Goal: Information Seeking & Learning: Learn about a topic

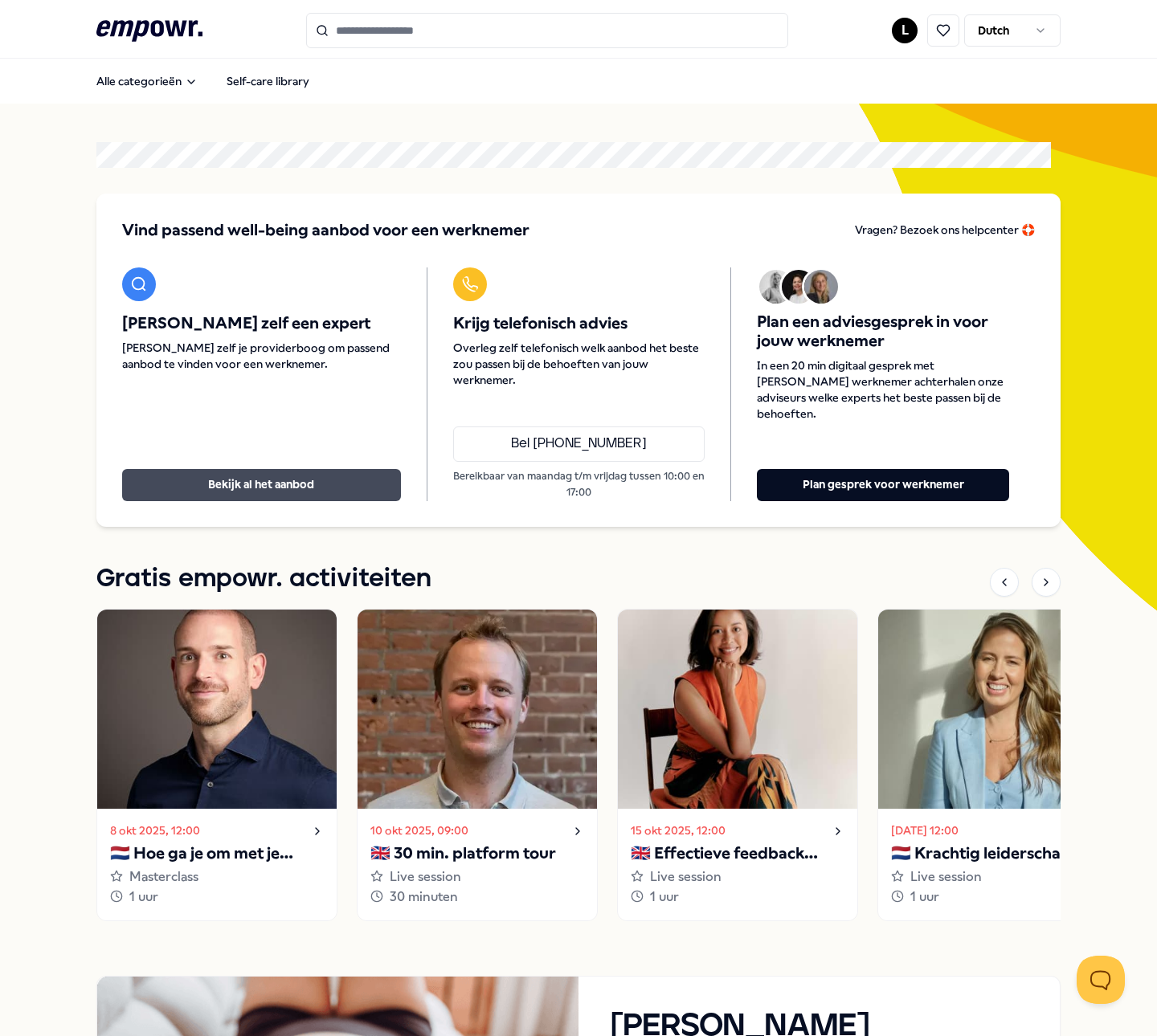
click at [261, 478] on button "Bekijk al het aanbod" at bounding box center [261, 485] width 278 height 32
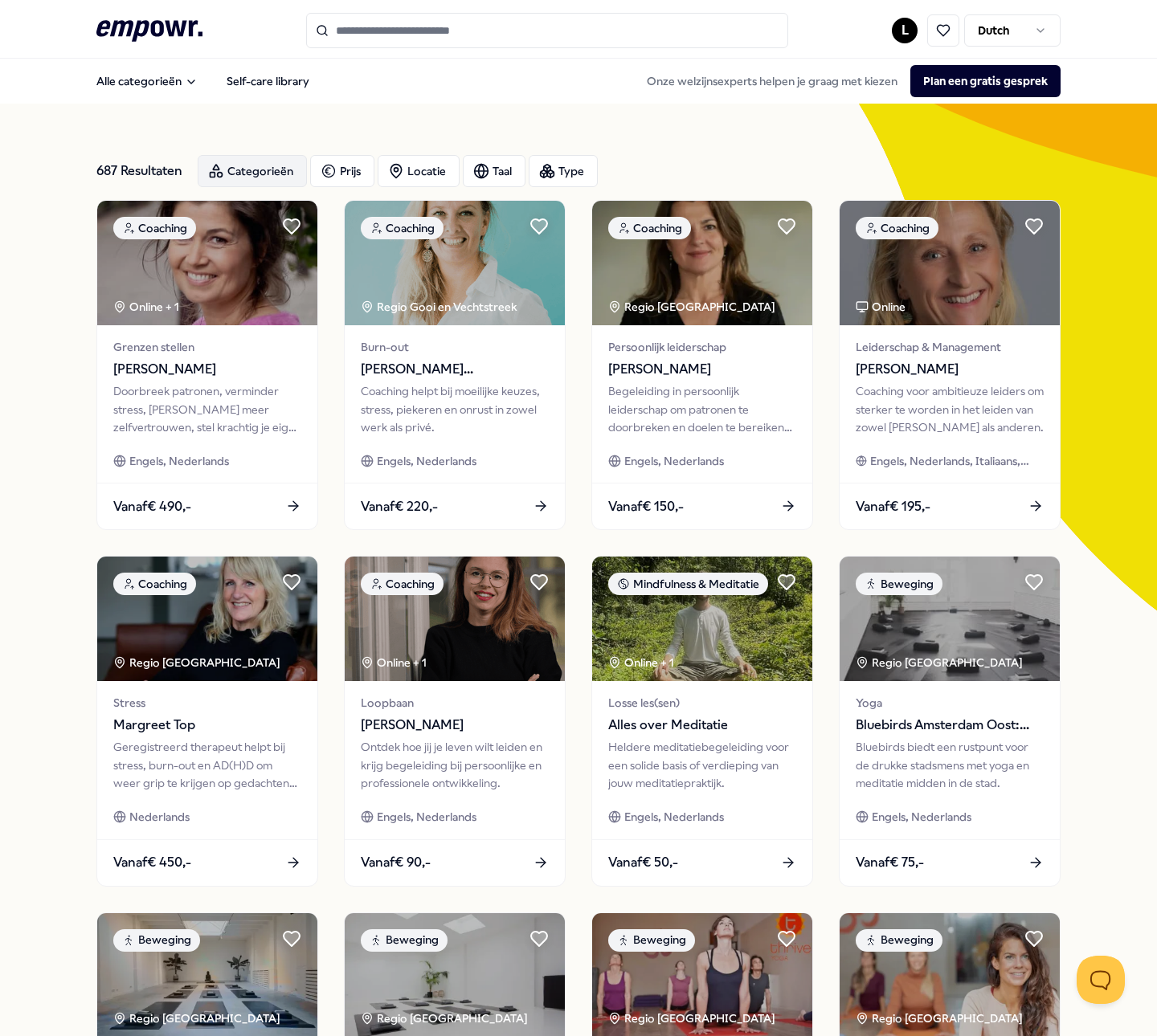
click at [253, 166] on div "Categorieën" at bounding box center [252, 170] width 109 height 32
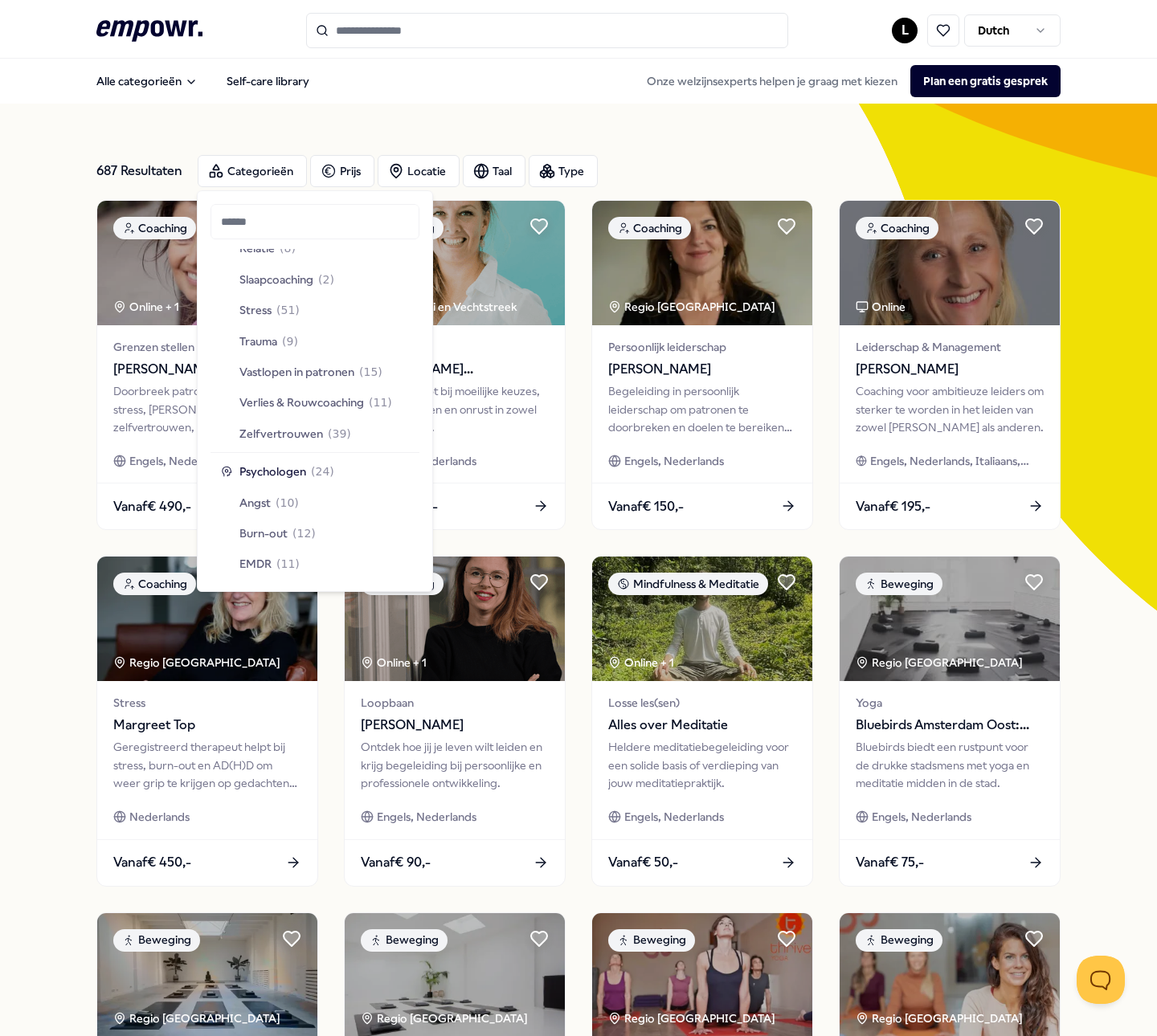
scroll to position [723, 0]
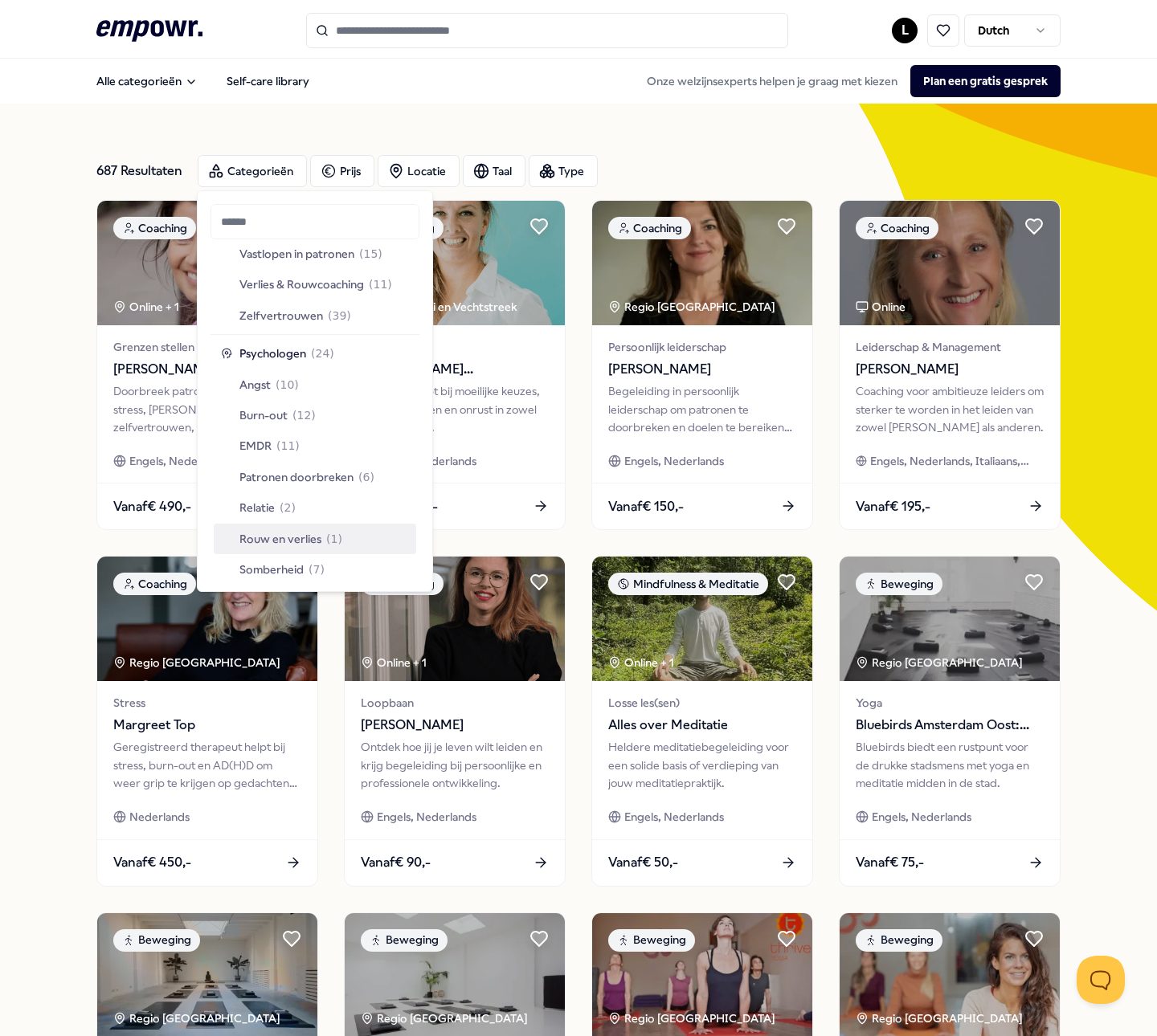
click at [300, 536] on span "Rouw en verlies" at bounding box center [279, 539] width 82 height 17
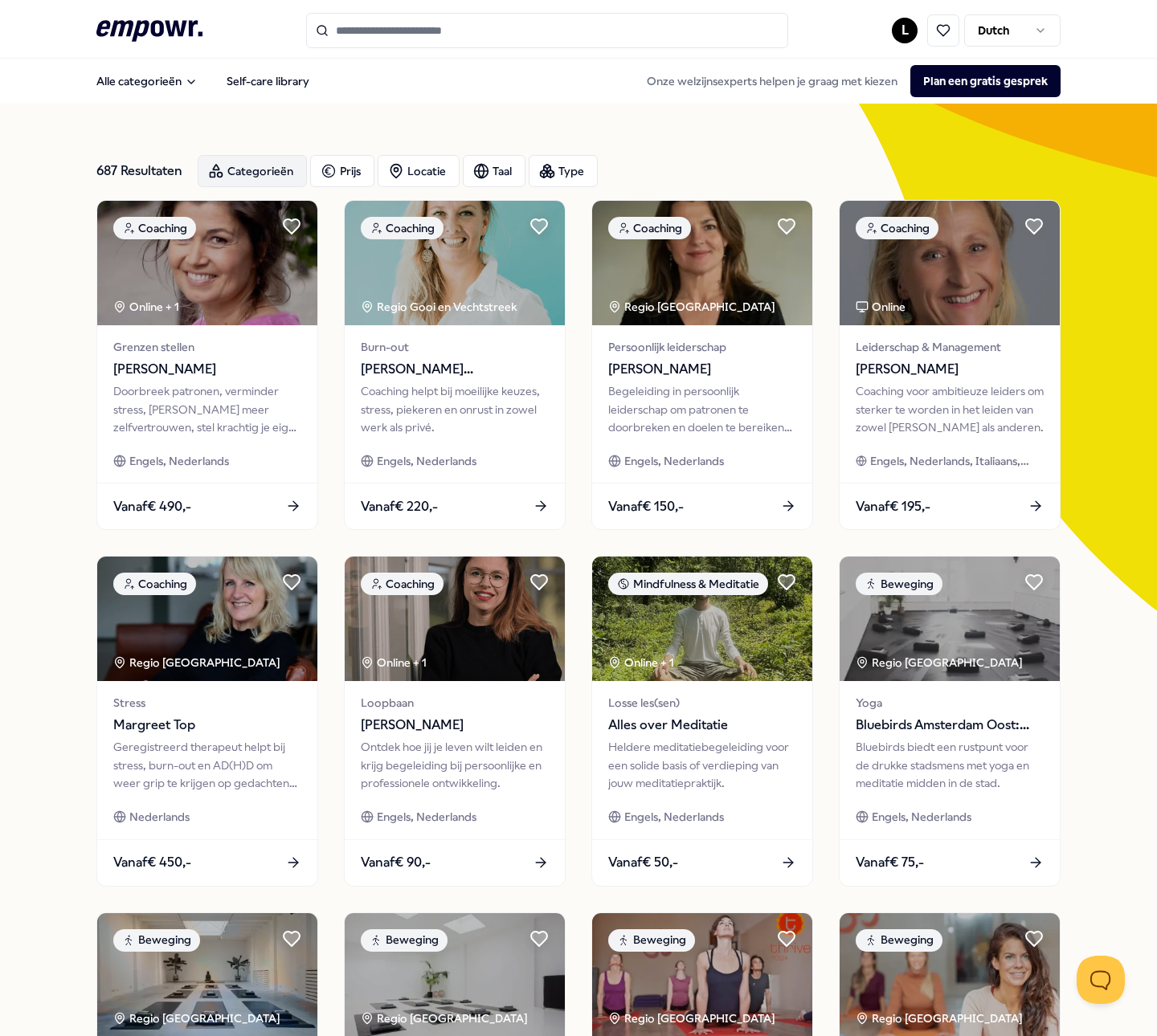
click at [252, 169] on div "Categorieën" at bounding box center [252, 170] width 109 height 32
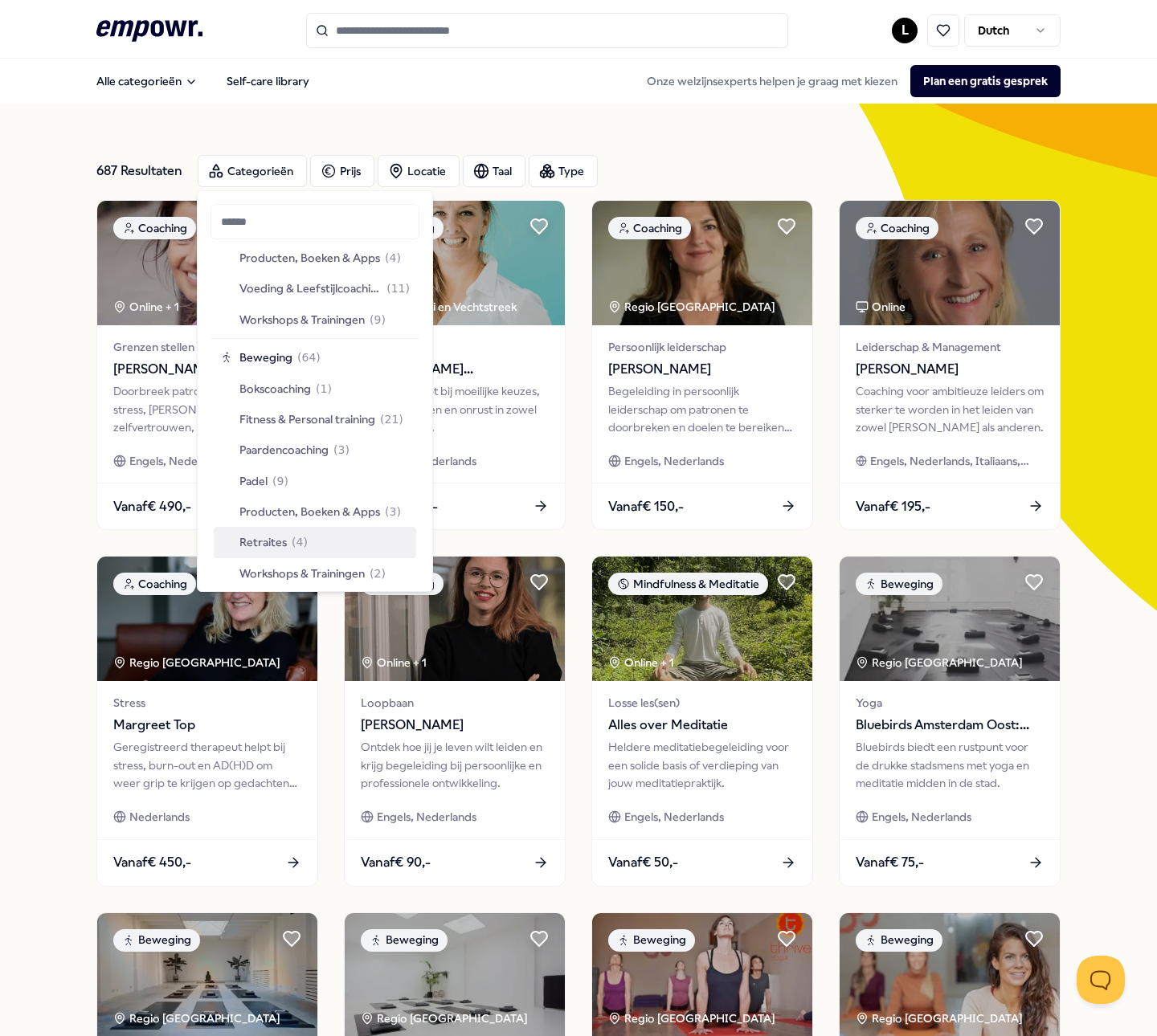
scroll to position [2249, 0]
click at [254, 541] on span "Yoga" at bounding box center [252, 542] width 27 height 17
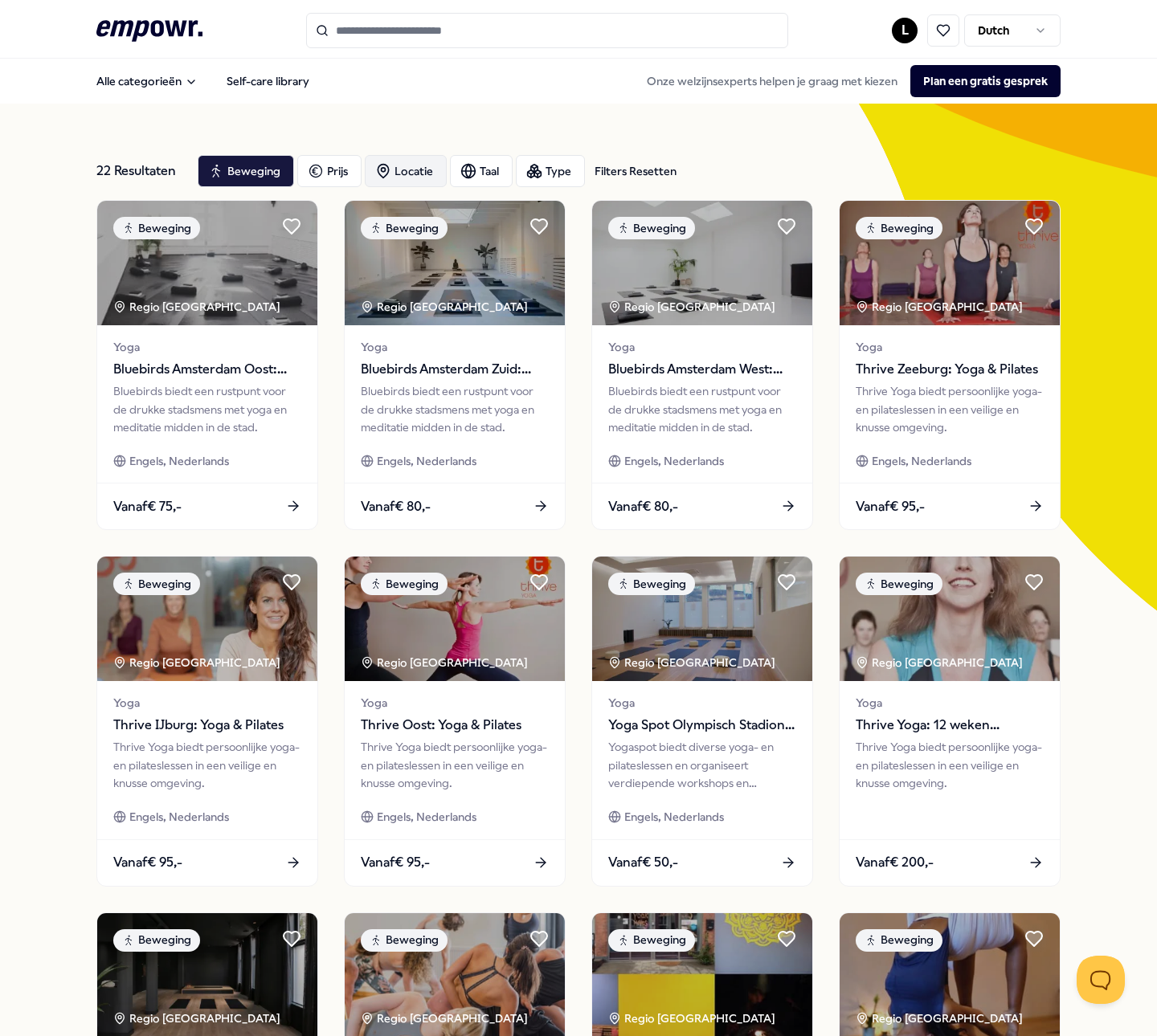
drag, startPoint x: 392, startPoint y: 167, endPoint x: 410, endPoint y: 177, distance: 20.6
click at [393, 167] on div "Locatie" at bounding box center [405, 170] width 82 height 32
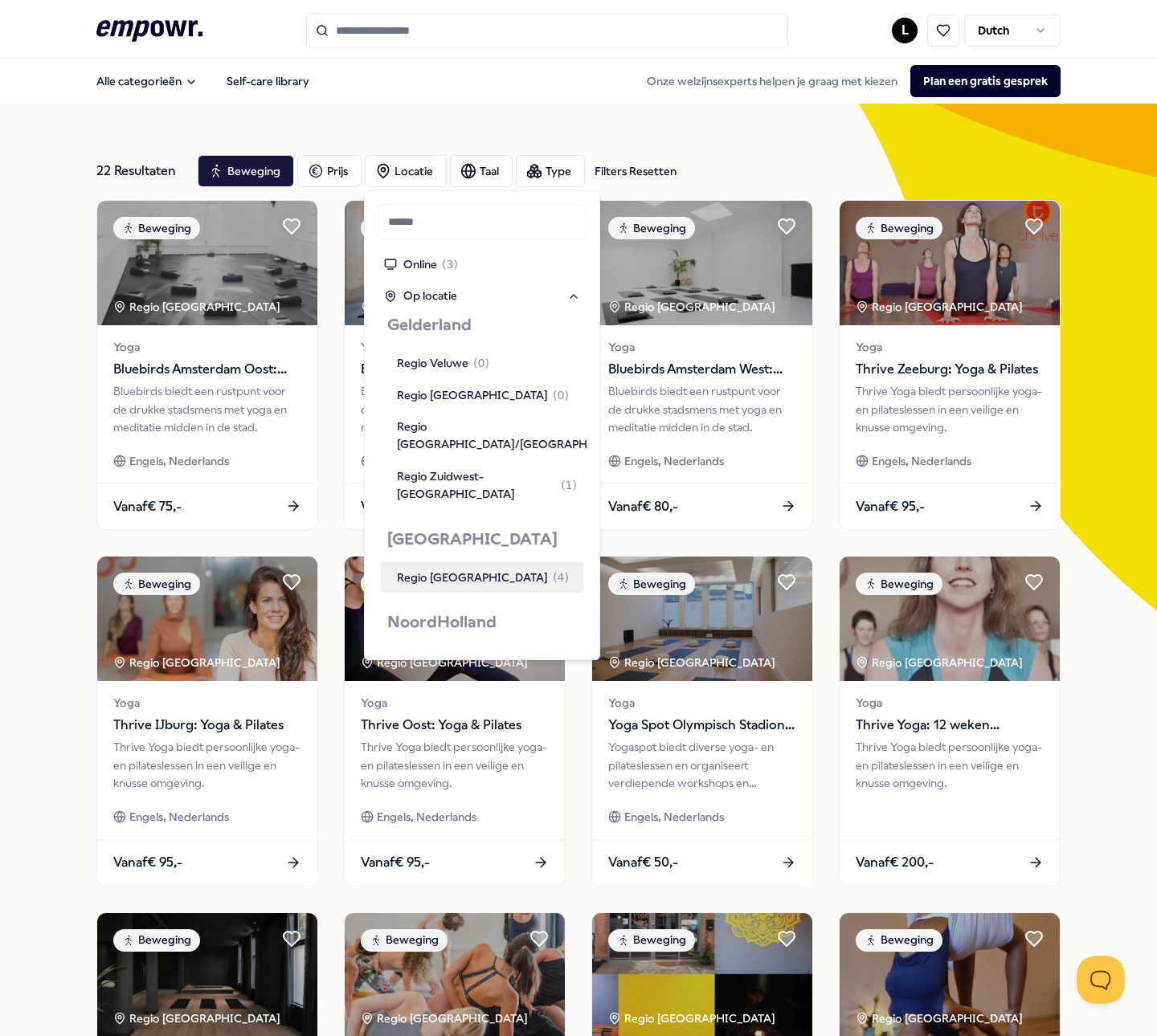
scroll to position [803, 0]
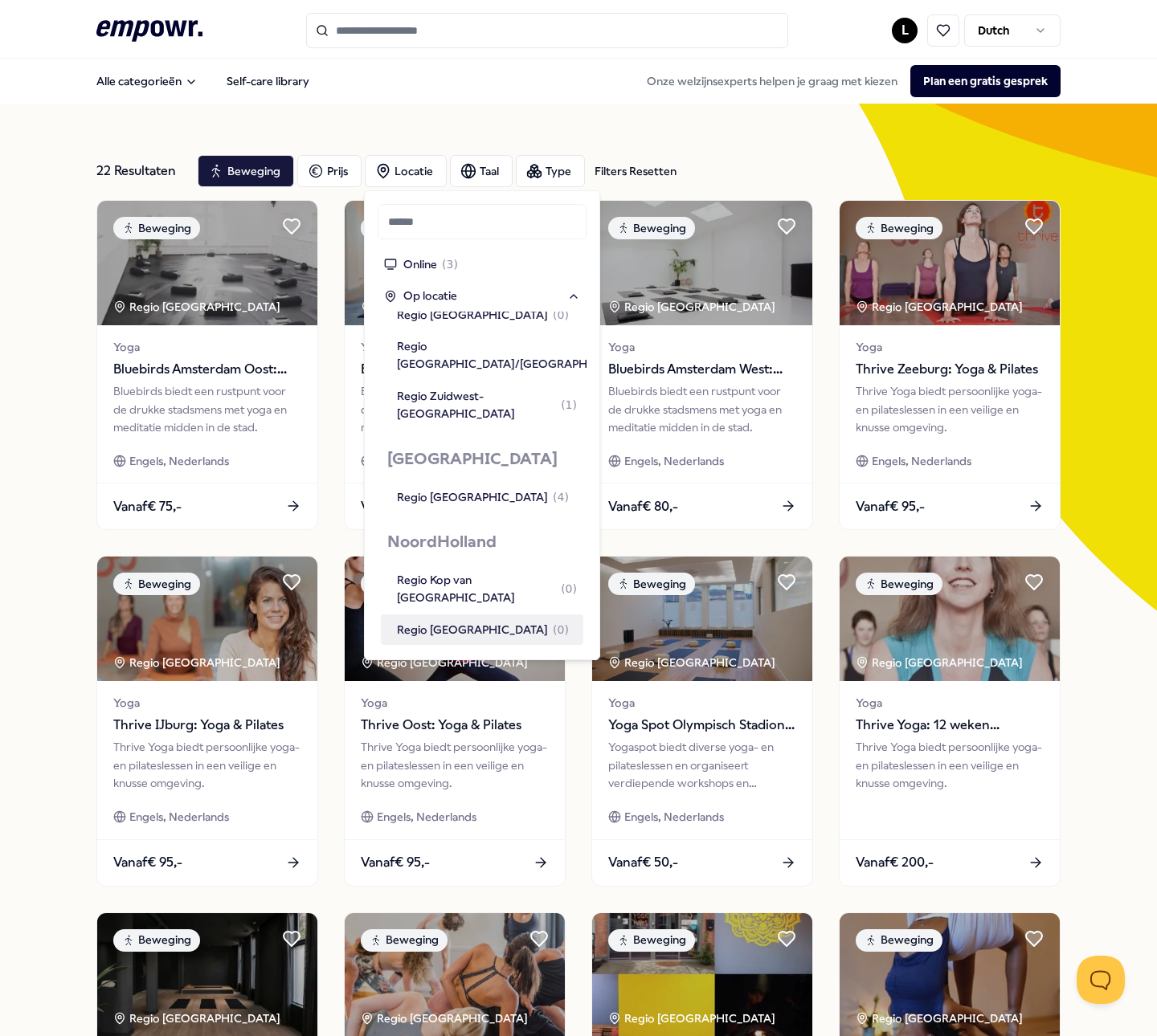
click at [442, 621] on div "Regio Alkmaar ( 0 )" at bounding box center [483, 629] width 172 height 17
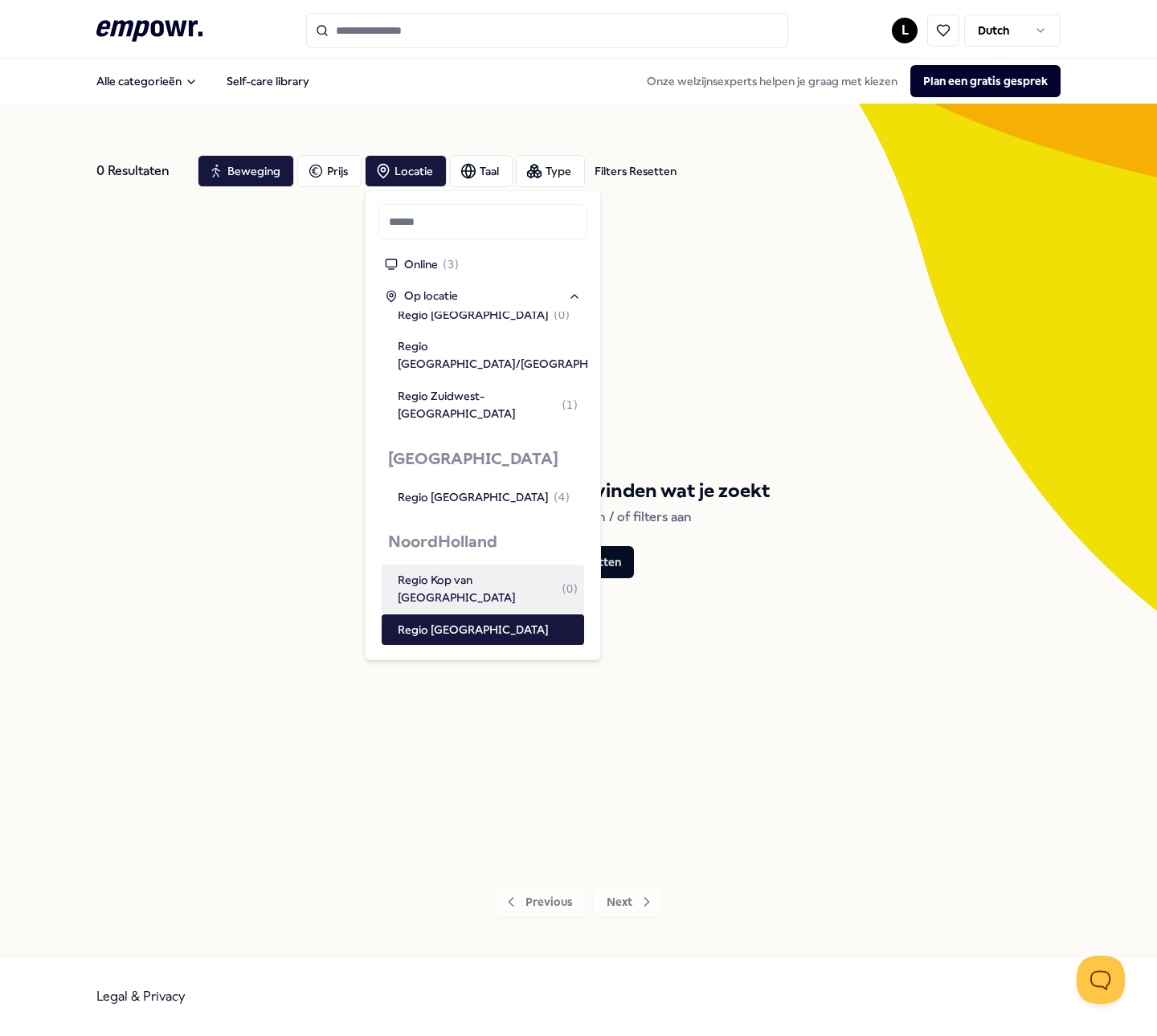
click at [747, 333] on div "We kunnen helaas niet vinden wat je zoekt Pas je zoekopdracht en / of filters a…" at bounding box center [578, 527] width 964 height 654
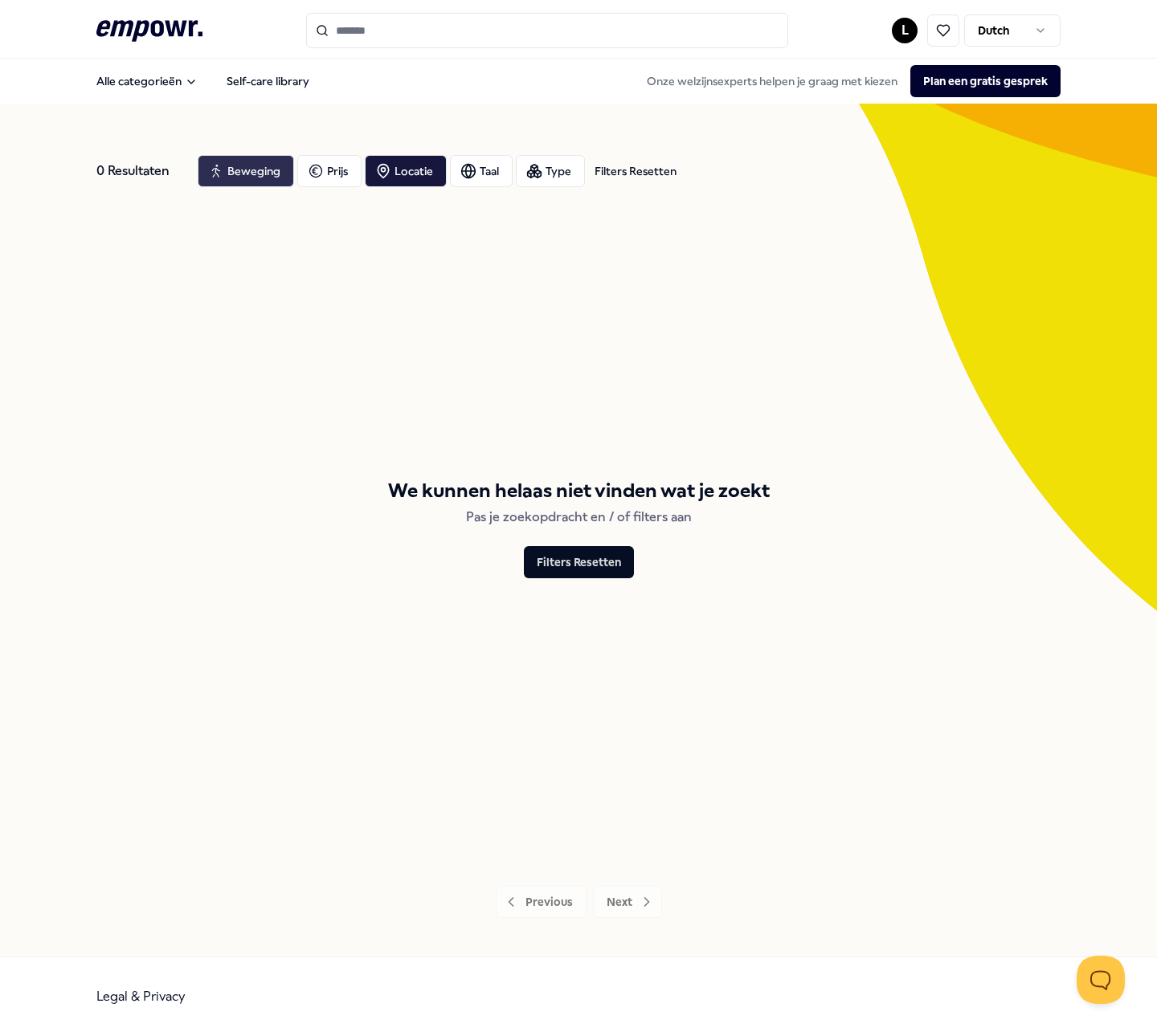
click at [219, 175] on icon "button" at bounding box center [216, 170] width 16 height 19
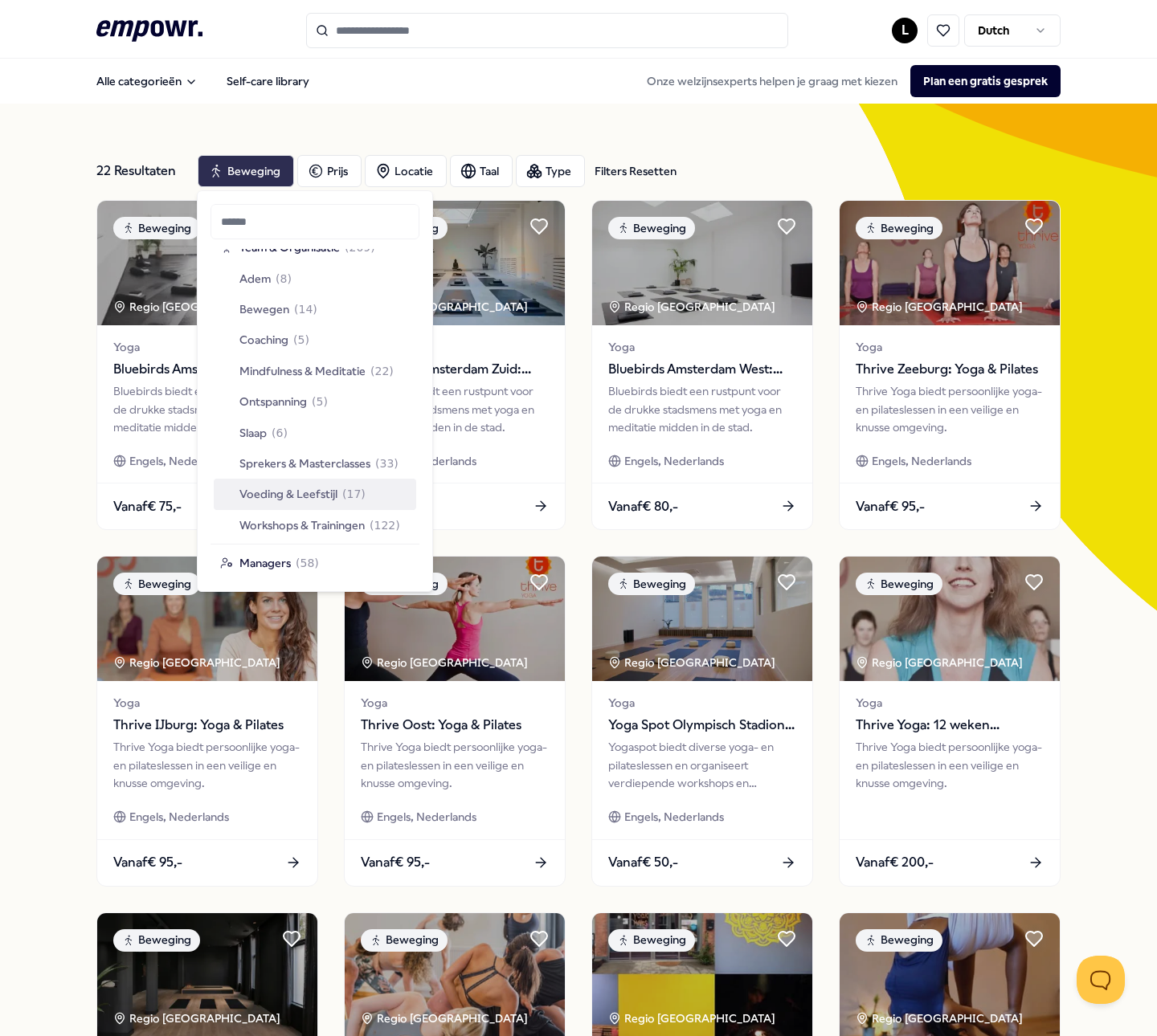
scroll to position [2675, 0]
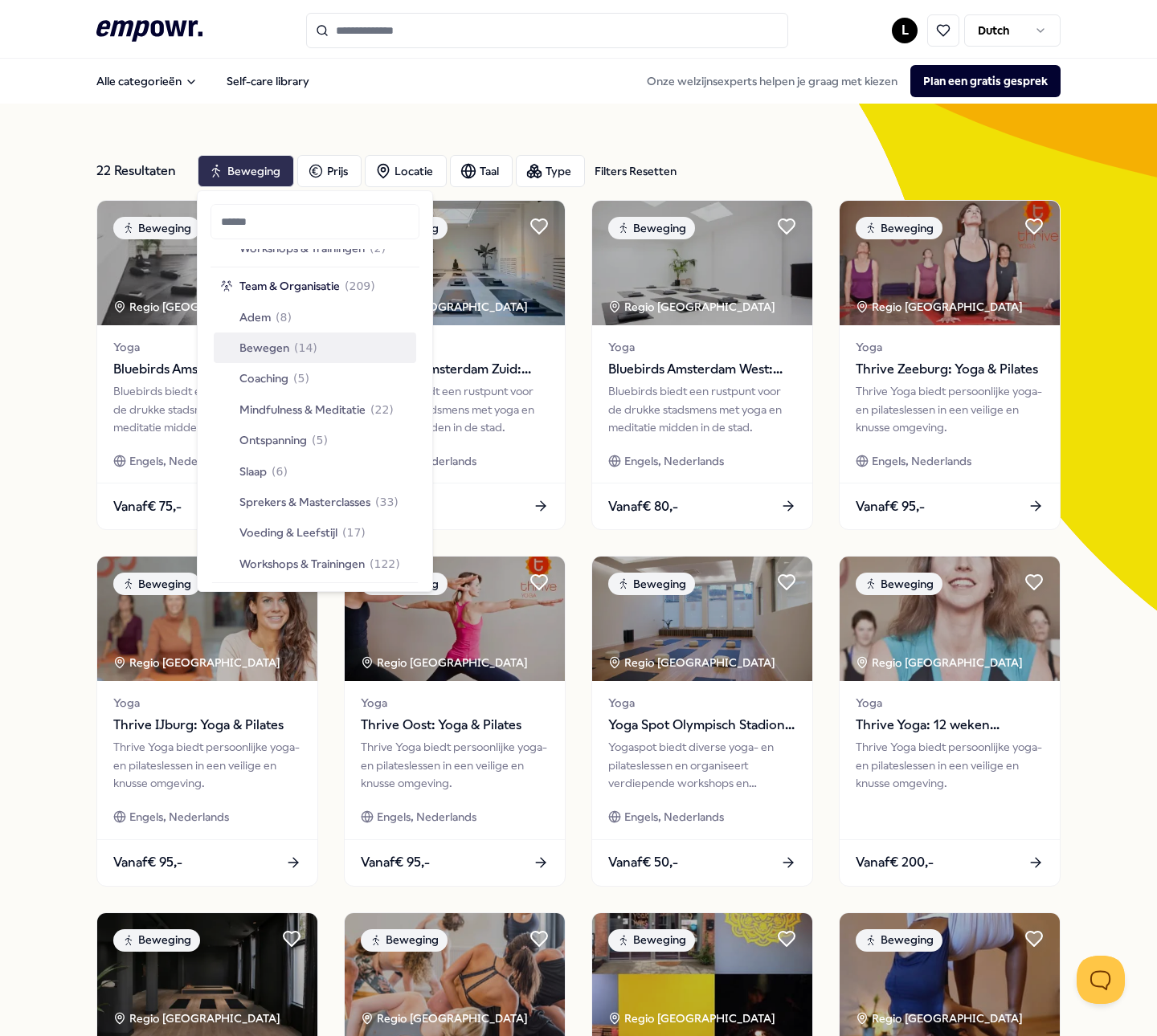
click at [275, 345] on span "Bewegen" at bounding box center [264, 347] width 49 height 17
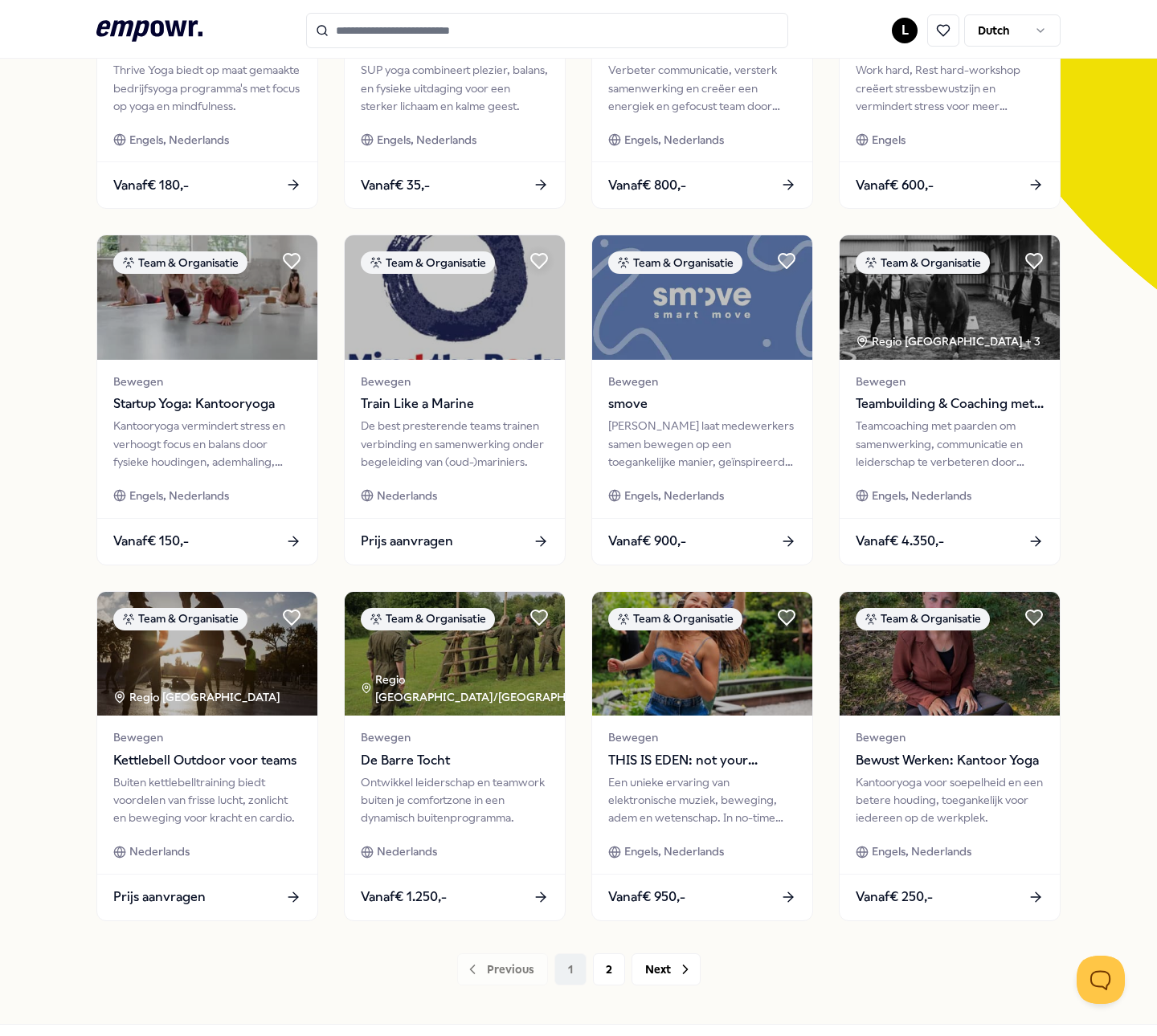
scroll to position [384, 0]
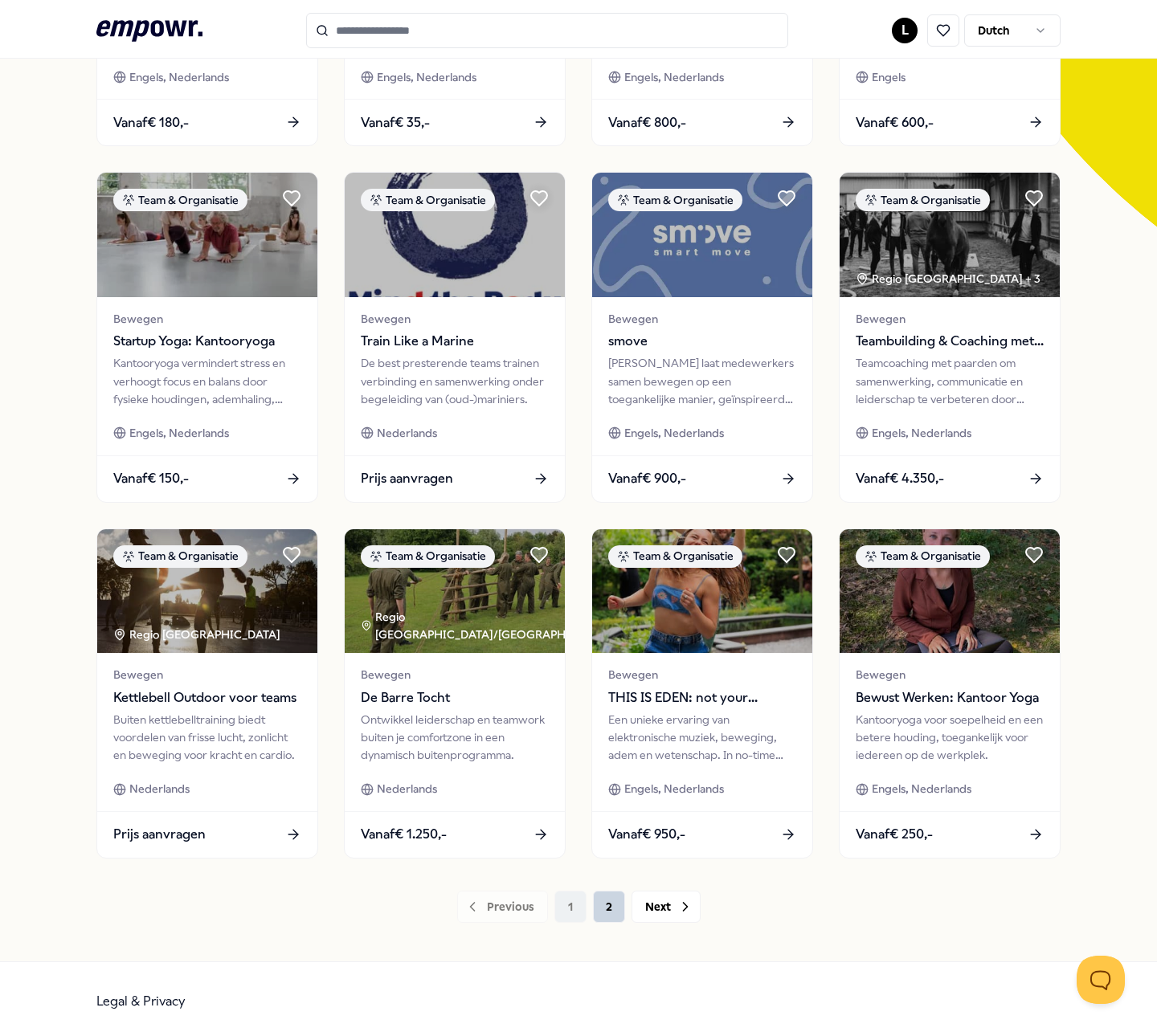
click at [605, 896] on button "2" at bounding box center [608, 906] width 32 height 32
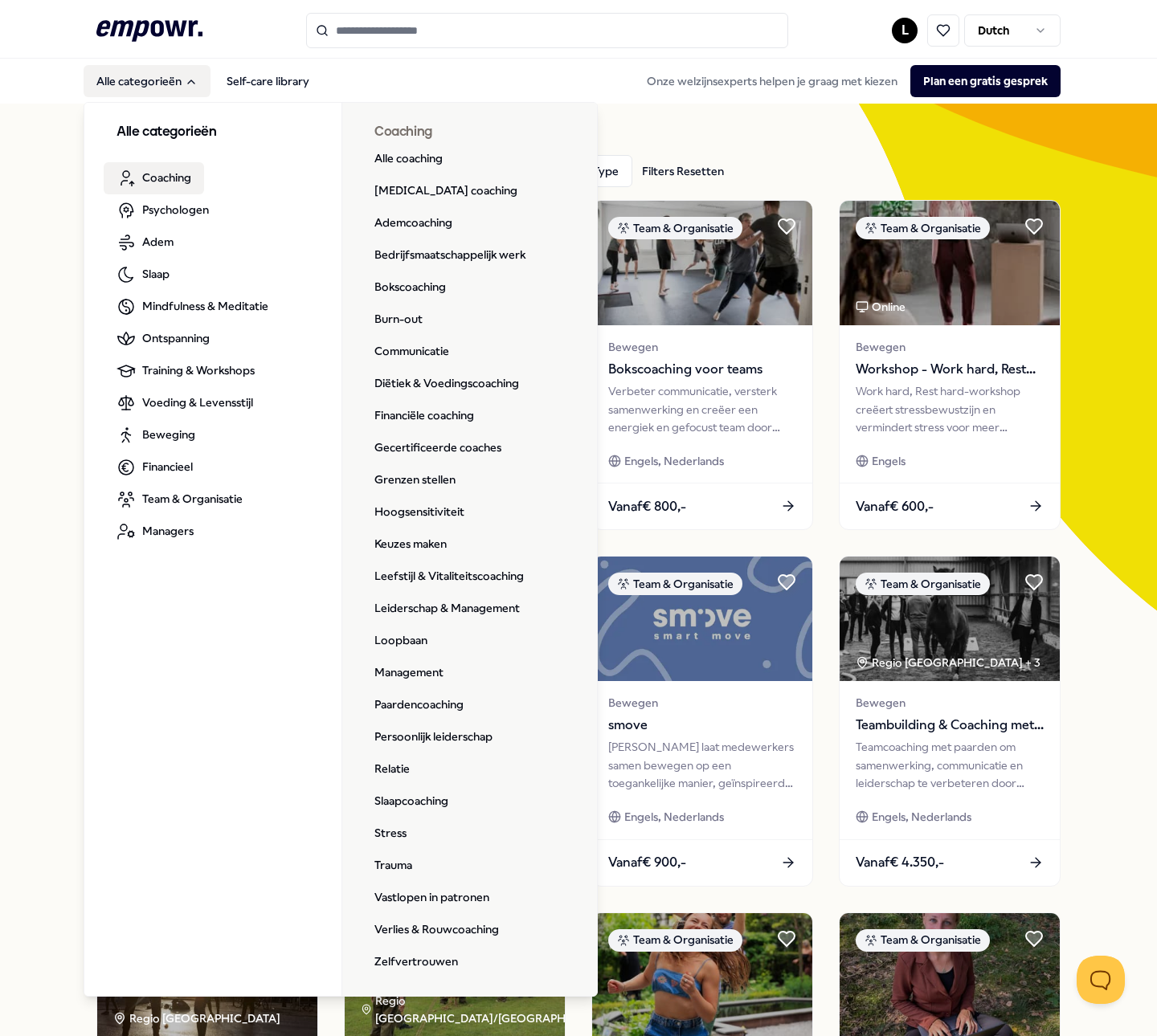
click at [143, 175] on span "Coaching" at bounding box center [166, 177] width 49 height 17
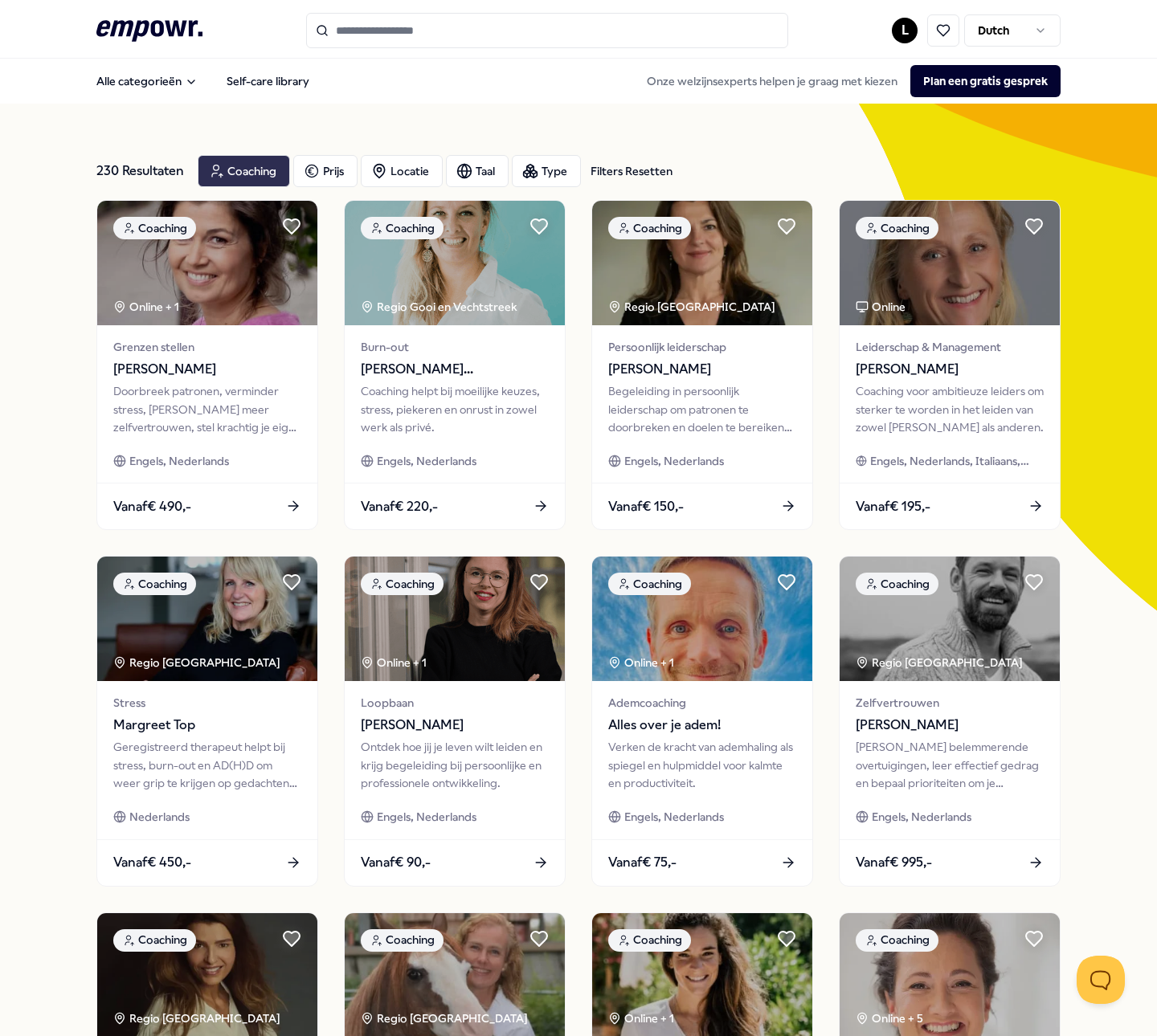
click at [266, 172] on div "Coaching" at bounding box center [244, 170] width 93 height 32
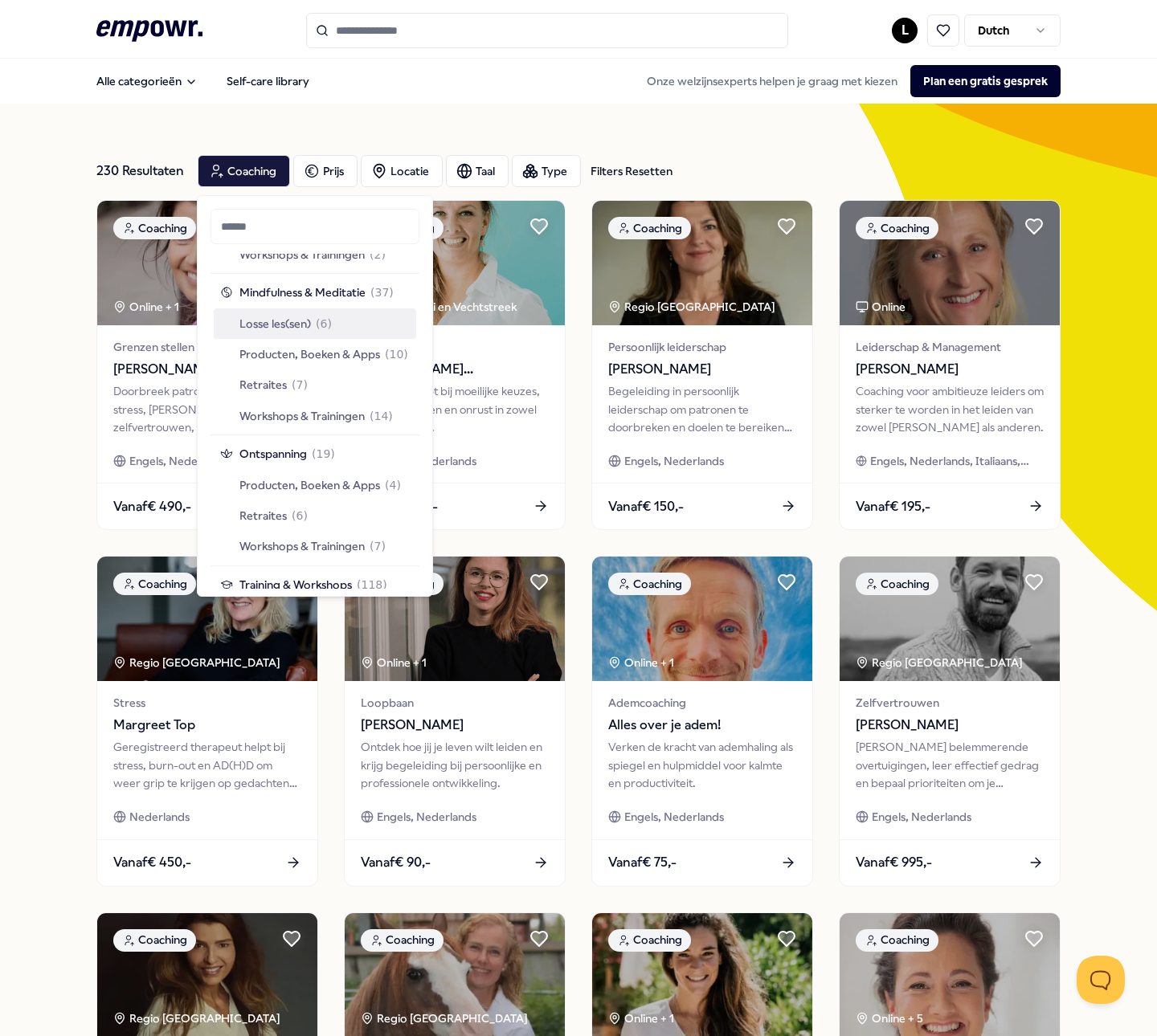
scroll to position [964, 0]
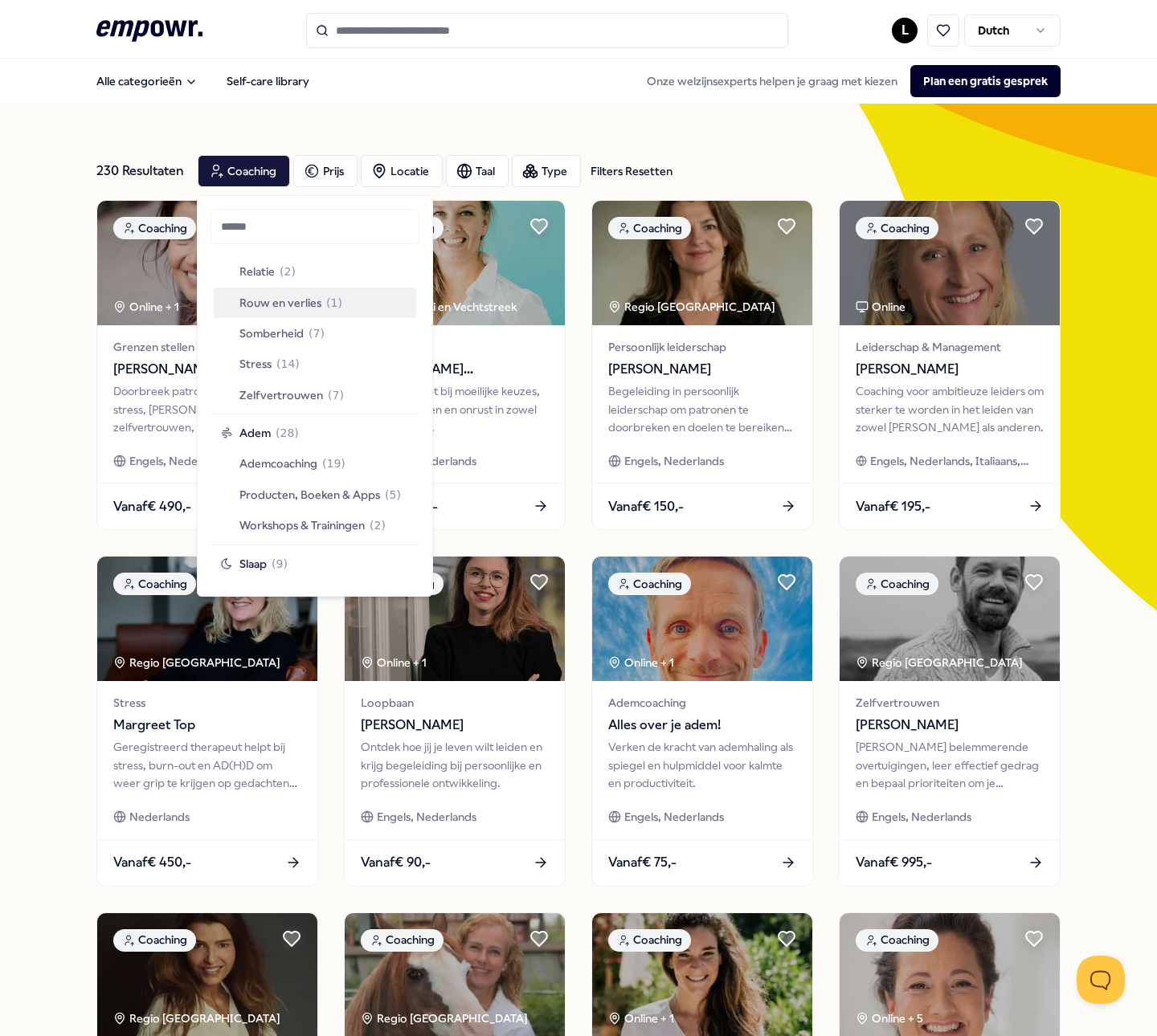
click at [286, 300] on span "Rouw en verlies" at bounding box center [279, 302] width 82 height 17
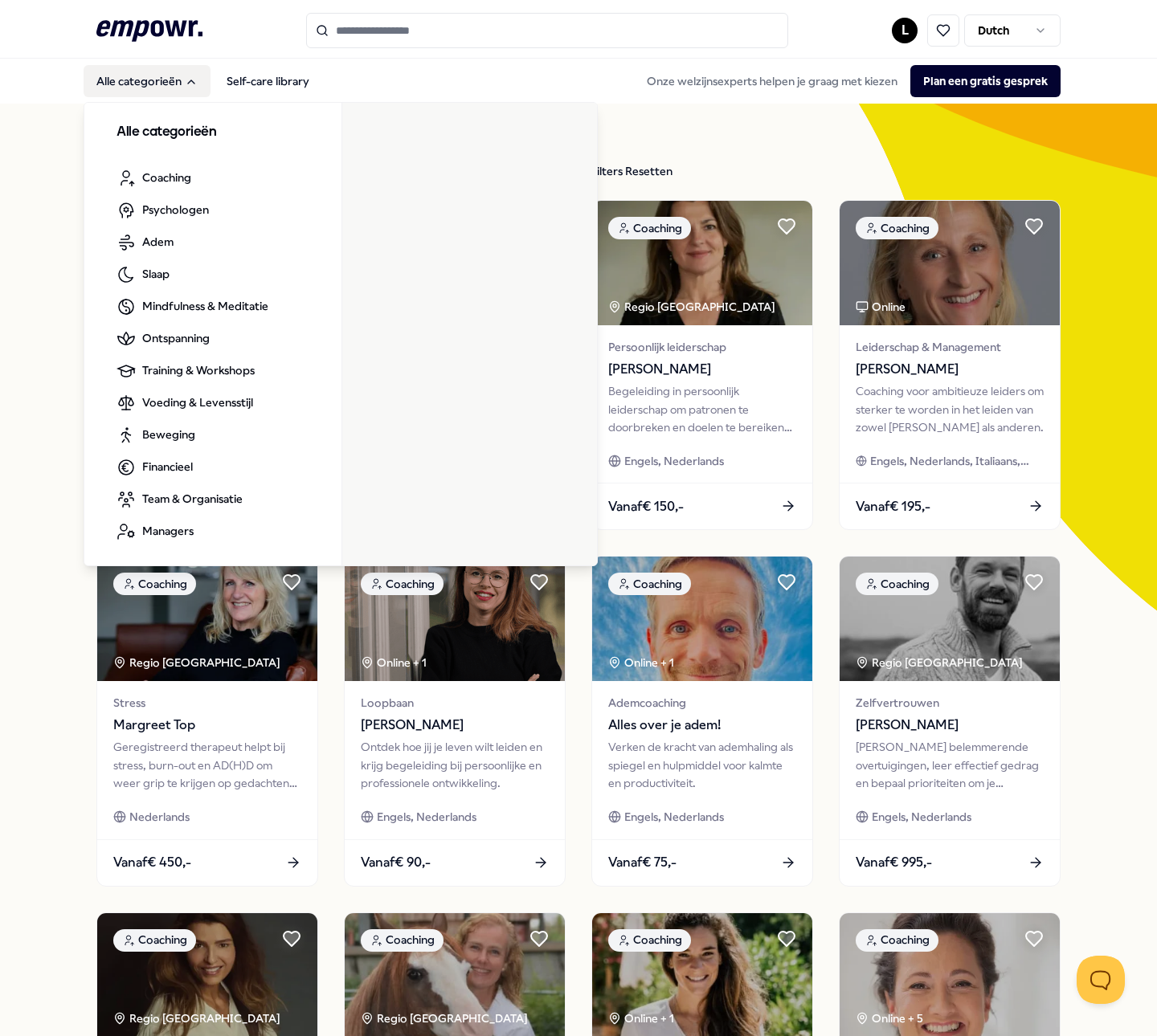
click at [120, 77] on button "Alle categorieën" at bounding box center [147, 81] width 127 height 32
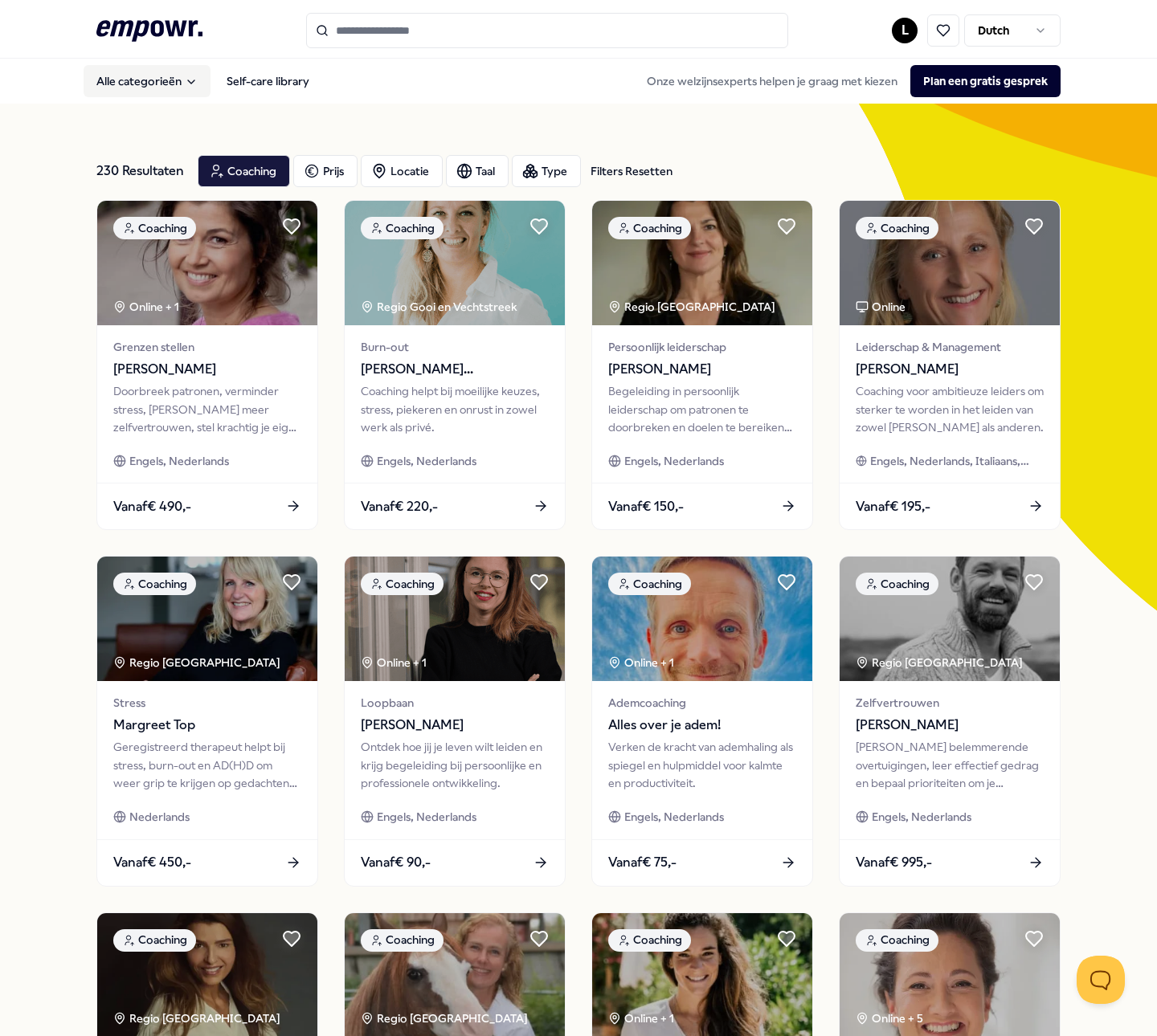
click at [115, 75] on button "Alle categorieën" at bounding box center [147, 81] width 127 height 32
click at [388, 42] on input "Search for products, categories or subcategories" at bounding box center [547, 30] width 482 height 36
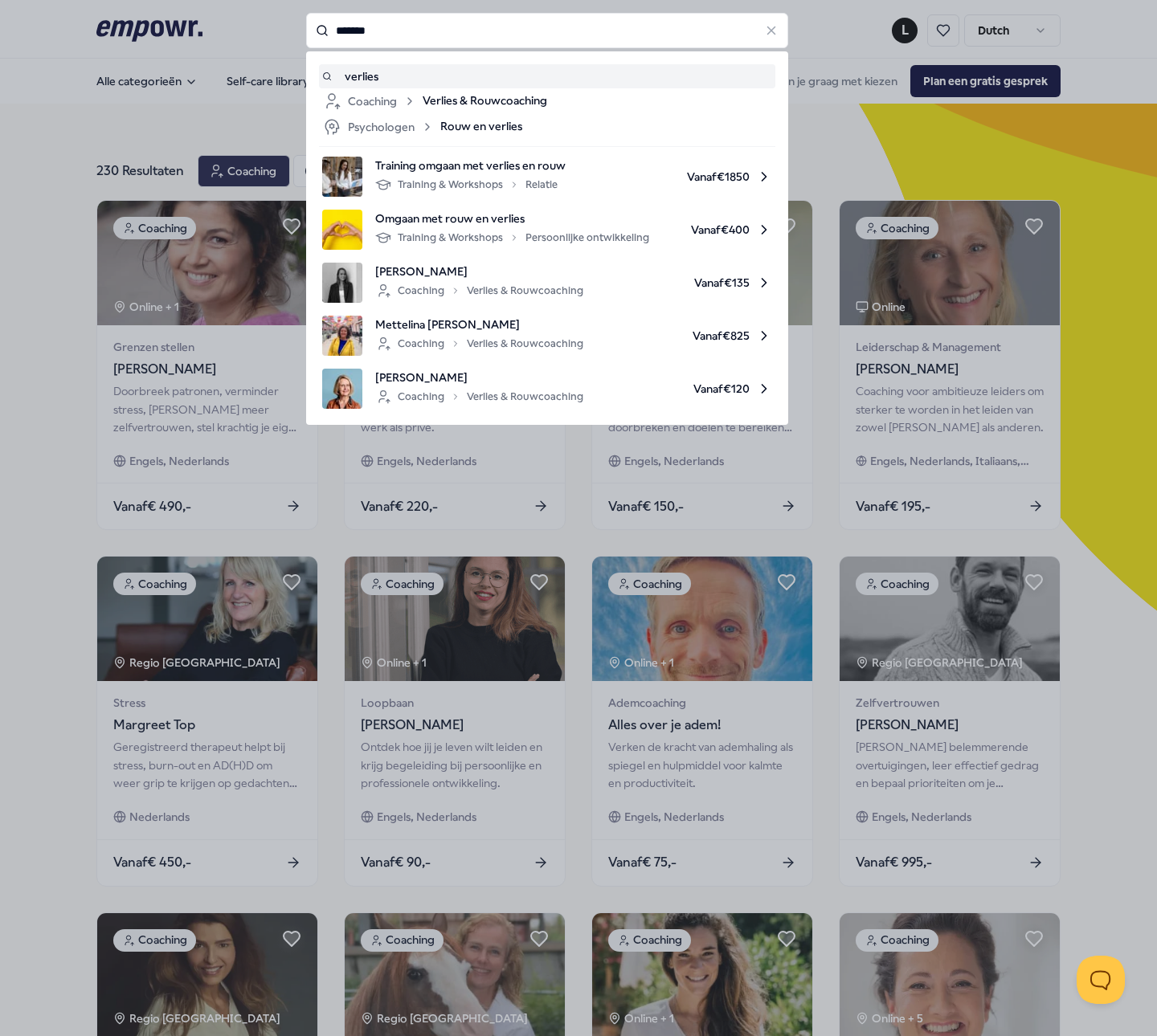
type input "*******"
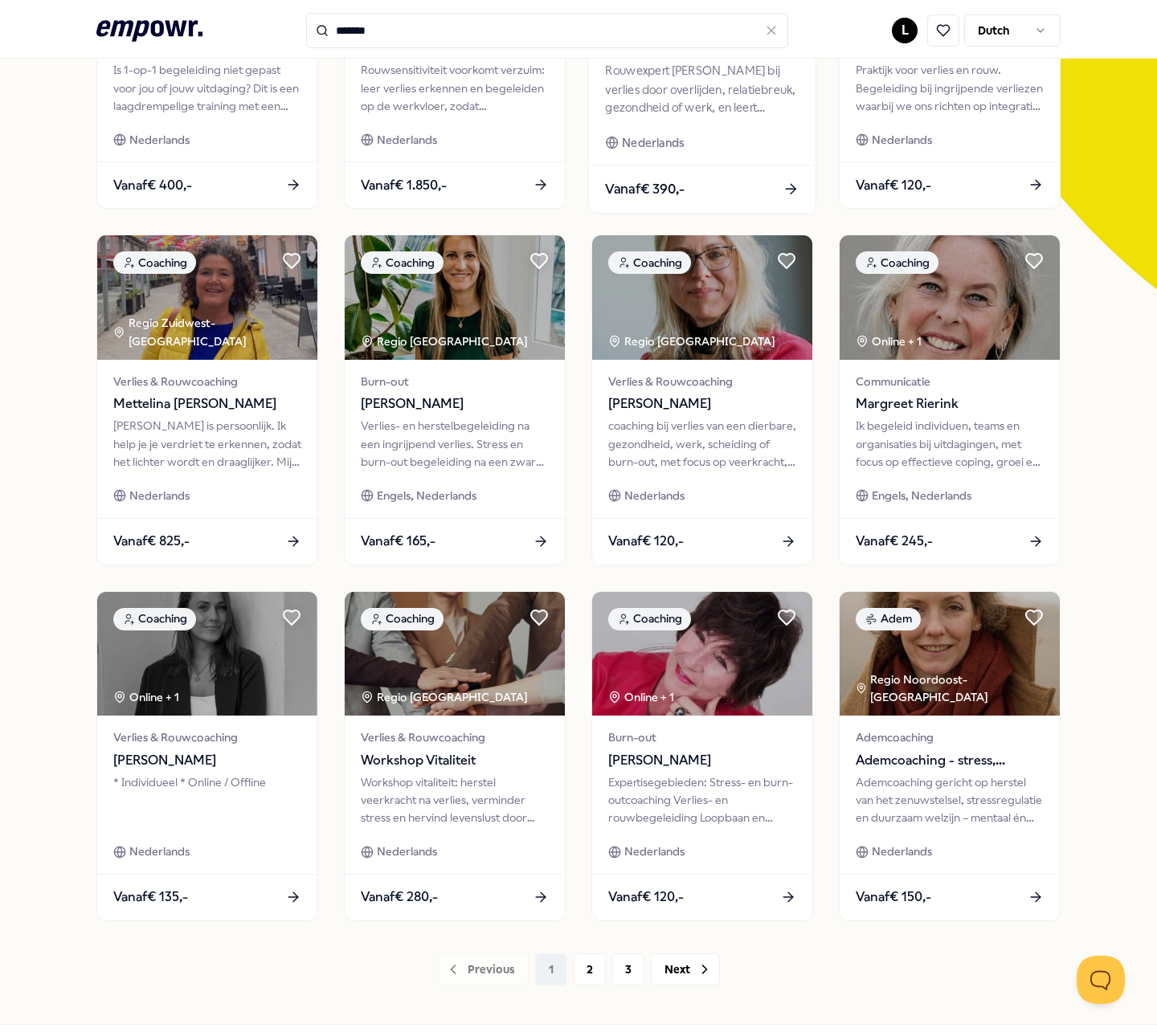
scroll to position [384, 0]
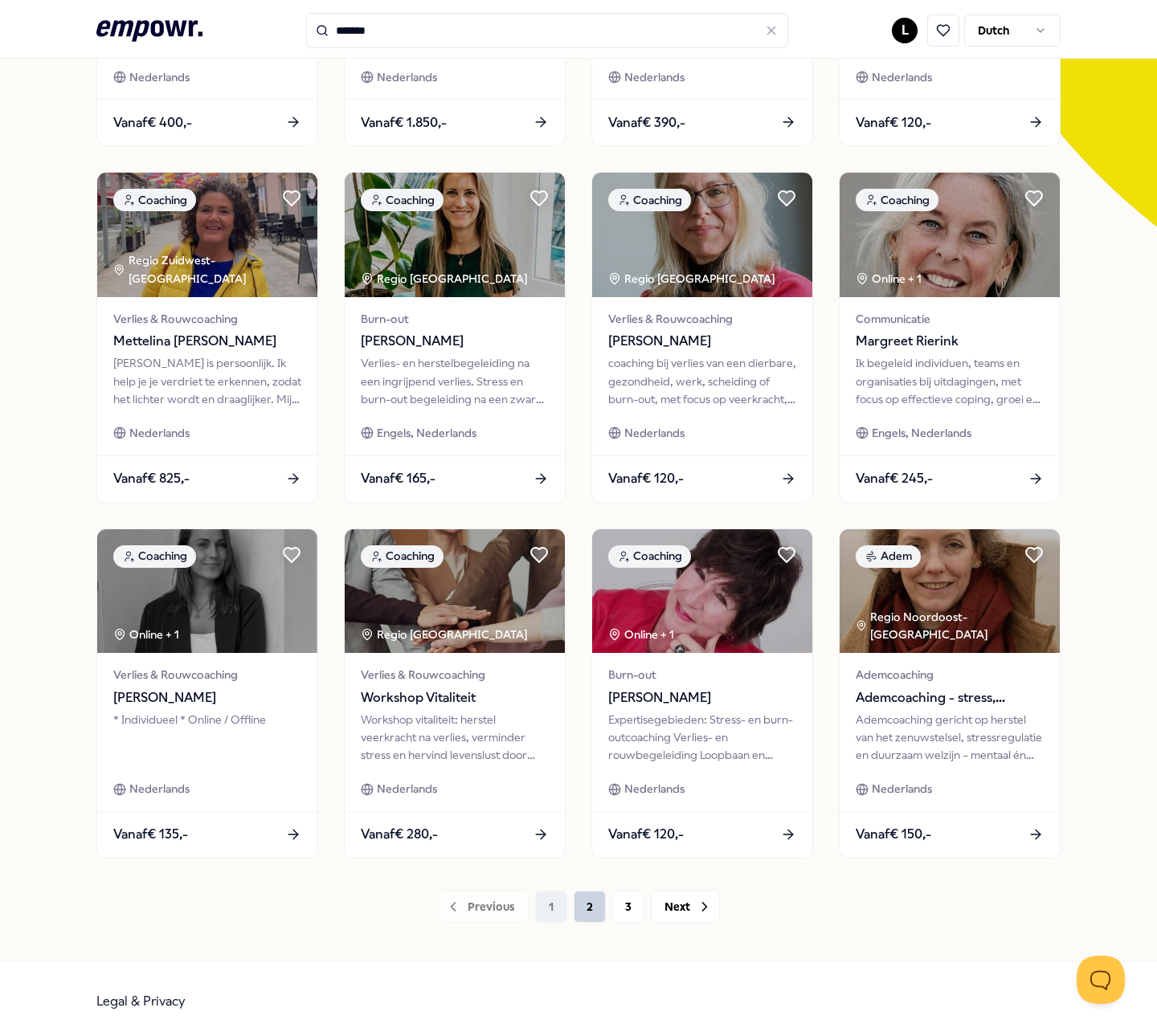
click at [584, 900] on button "2" at bounding box center [589, 906] width 32 height 32
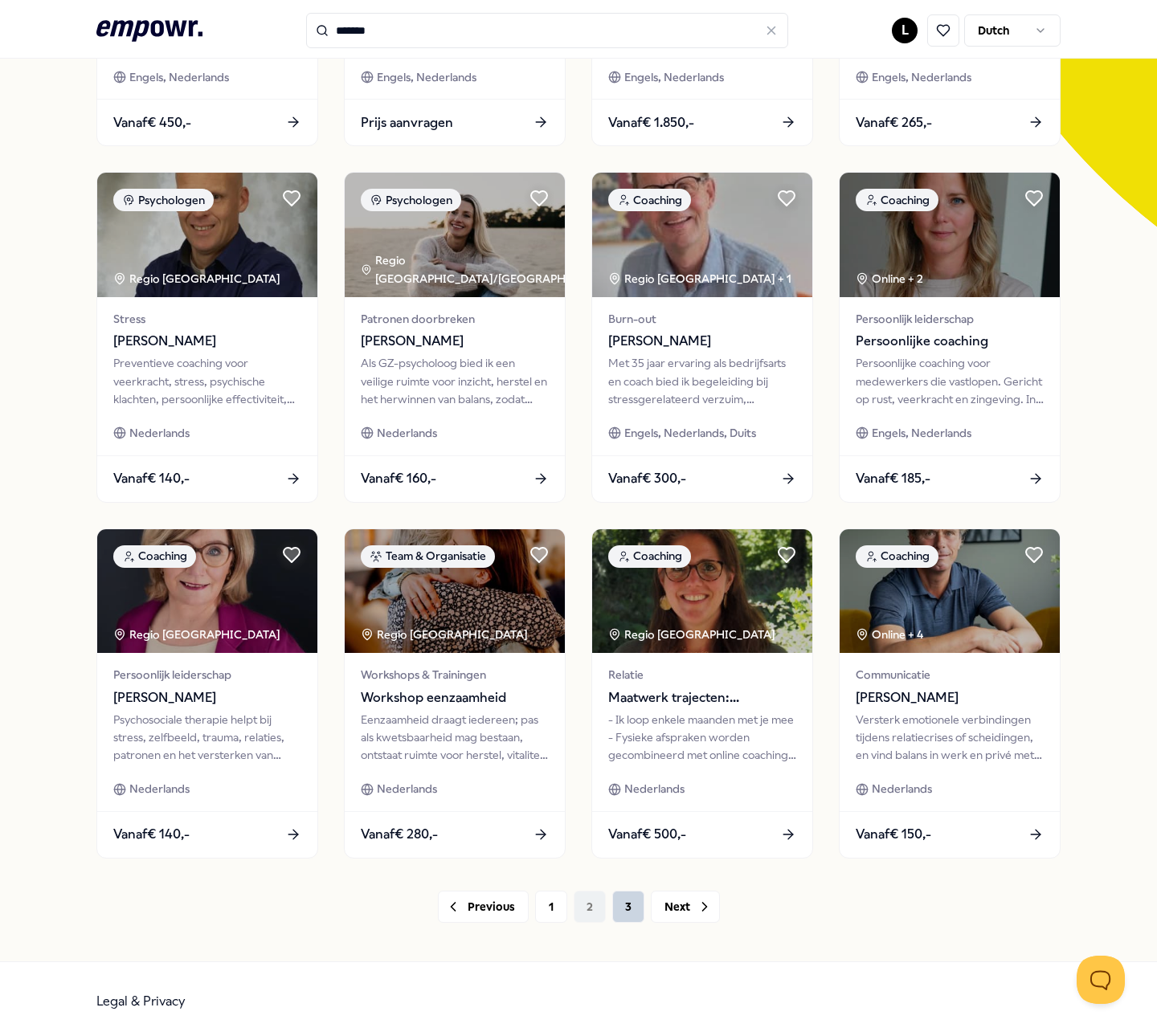
click at [617, 903] on button "3" at bounding box center [628, 906] width 32 height 32
